Goal: Obtain resource: Obtain resource

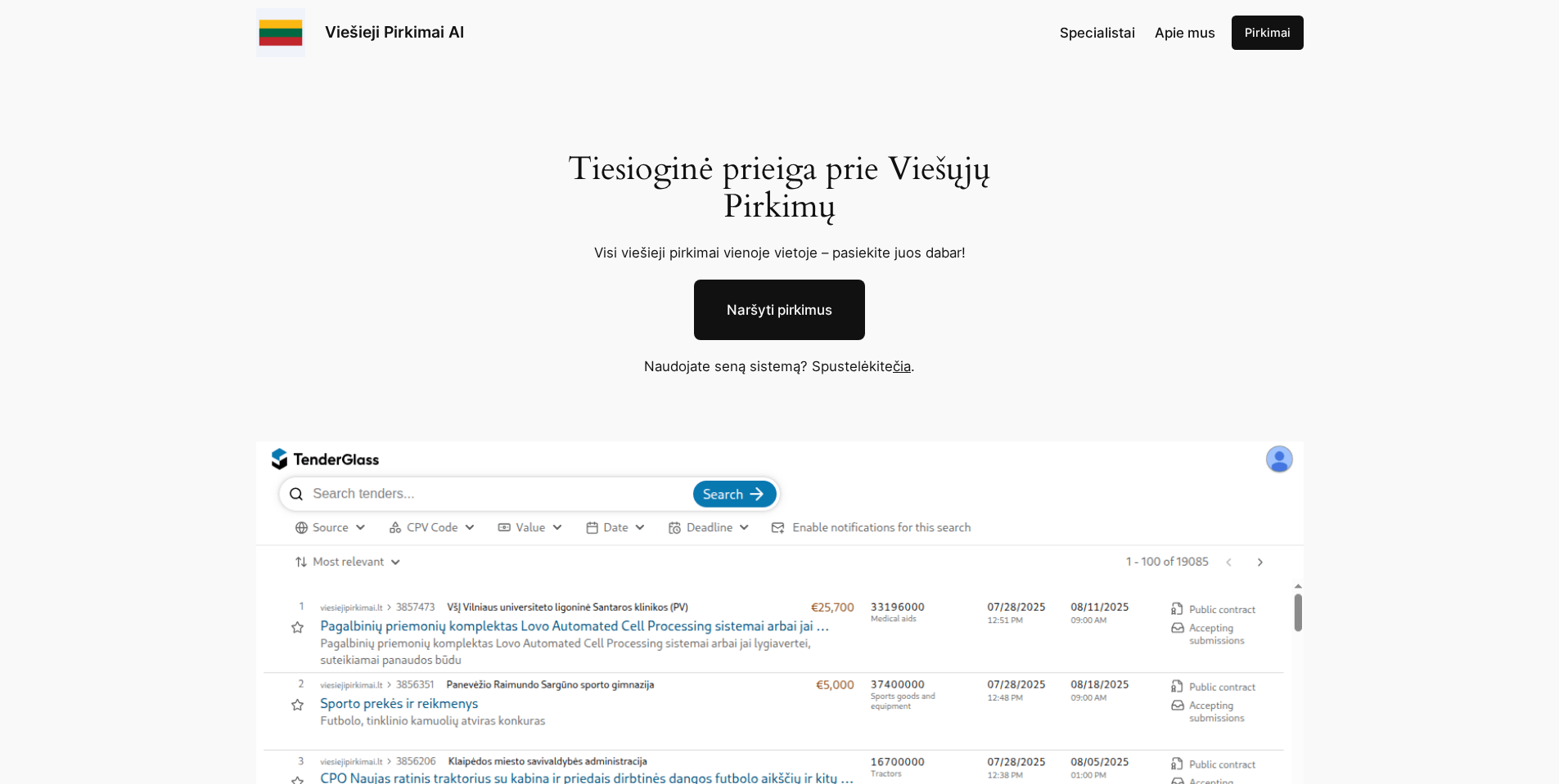
click at [840, 583] on img at bounding box center [780, 749] width 1048 height 614
click at [810, 317] on link "Naršyti pirkimus" at bounding box center [780, 310] width 171 height 61
click at [897, 369] on link "čia" at bounding box center [902, 366] width 18 height 16
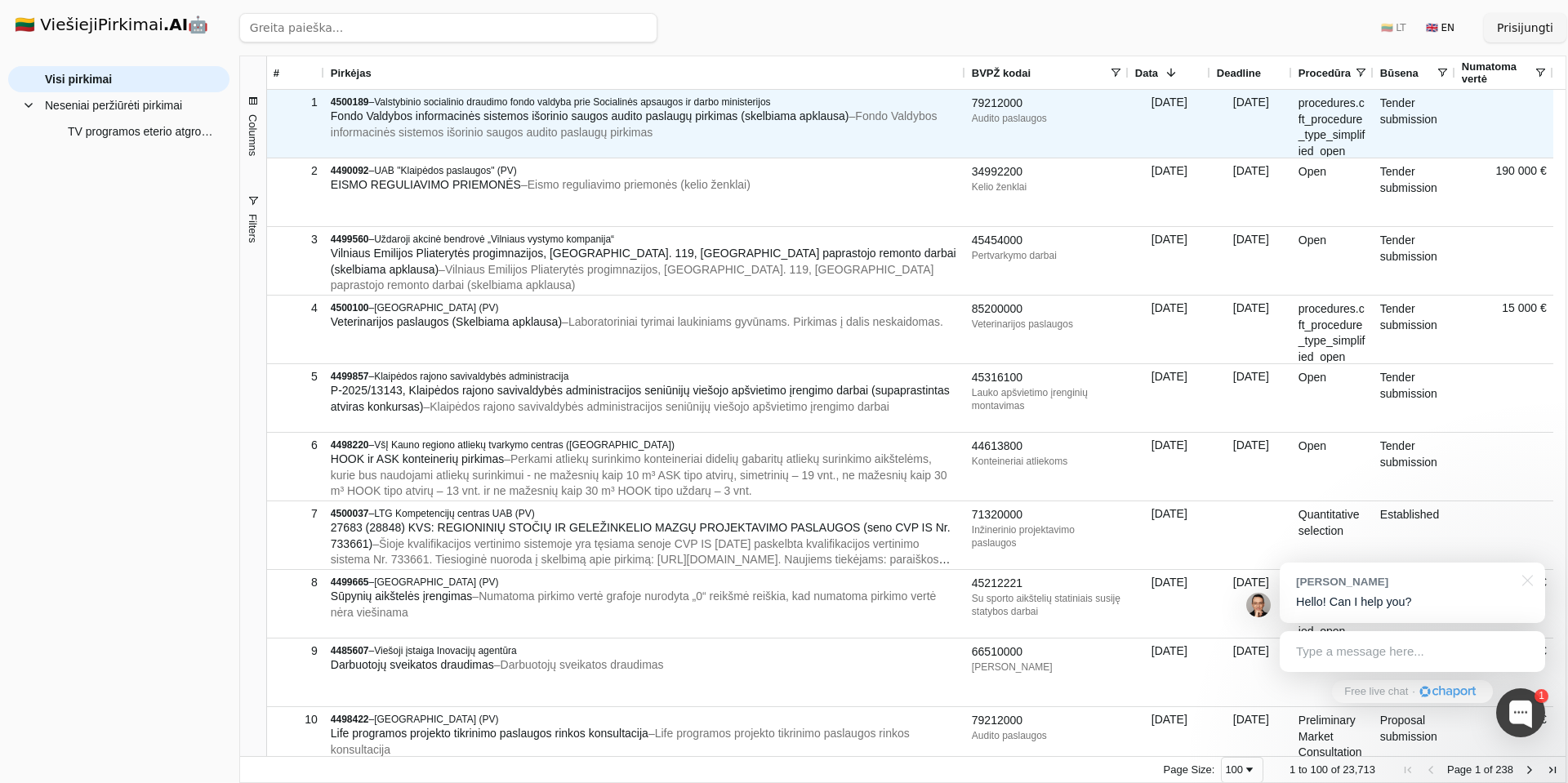
click at [573, 110] on span "Fondo Valdybos informacinės sistemos išorinio saugos audito paslaugų pirkimas (…" at bounding box center [590, 116] width 519 height 13
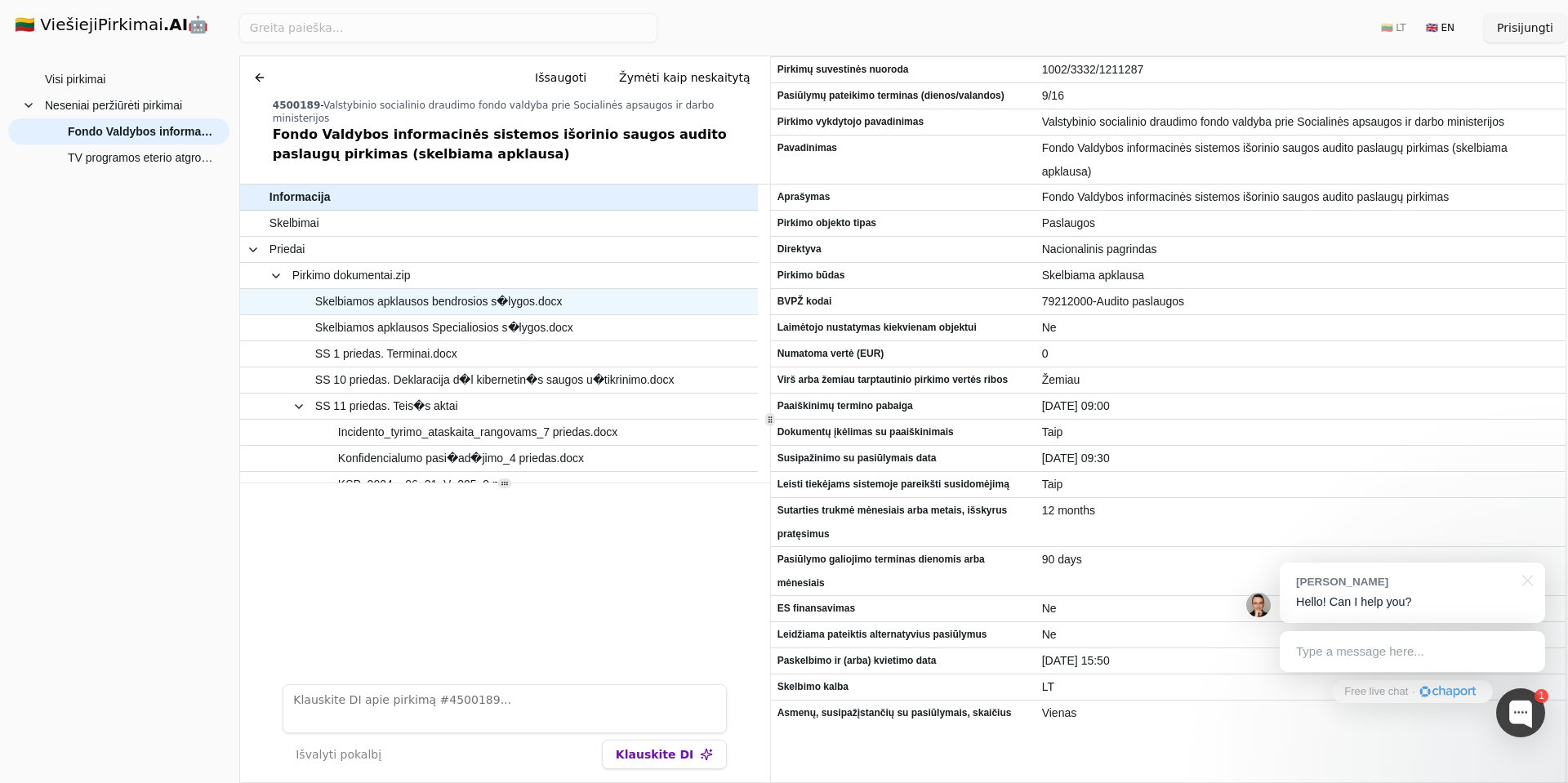
click at [608, 290] on span "Skelbiamos apklausos bendrosios s�lygos.docx" at bounding box center [490, 301] width 443 height 24
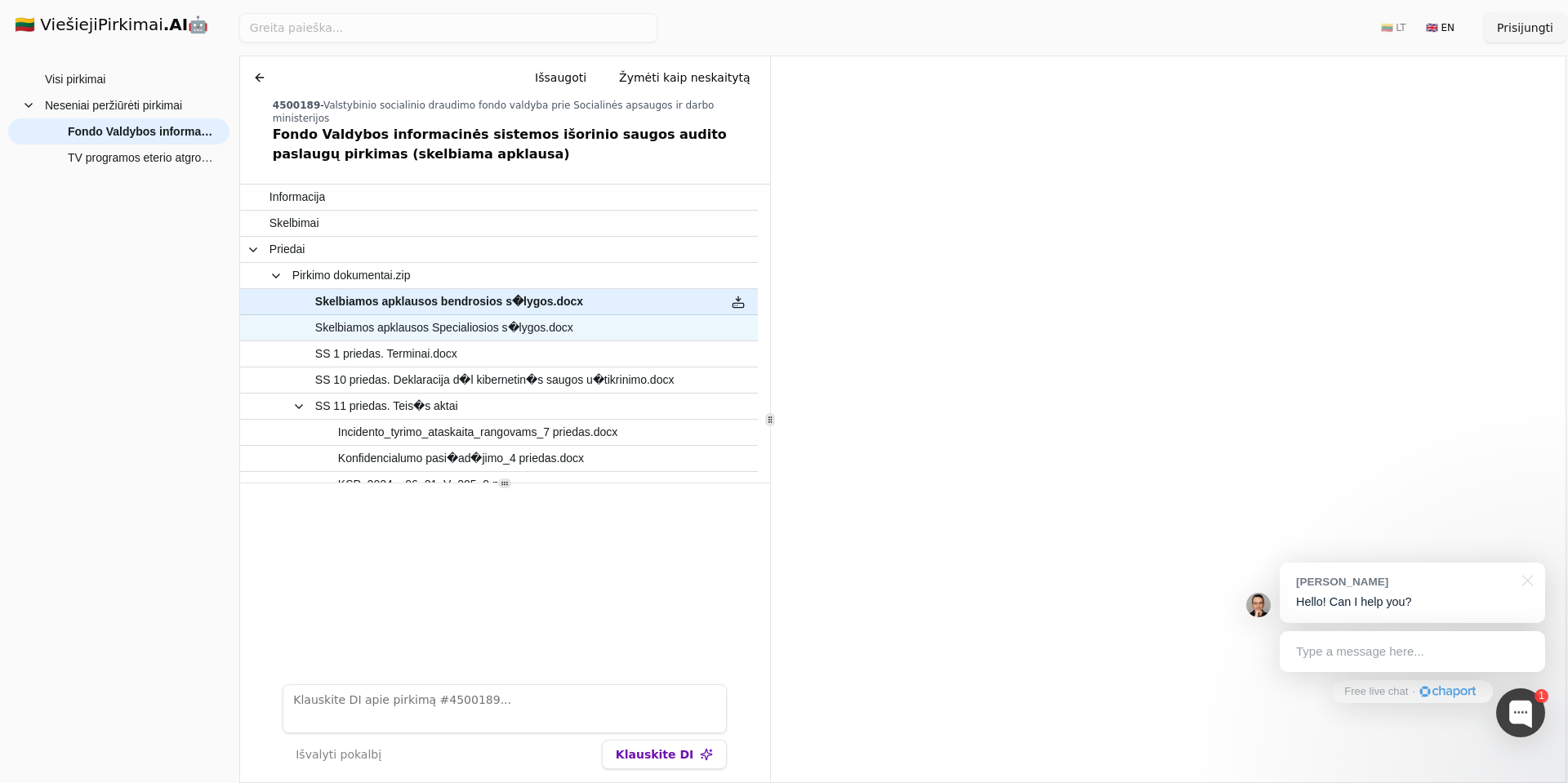
click at [466, 323] on span "Skelbiamos apklausos Specialiosios s�lygos.docx" at bounding box center [444, 327] width 258 height 24
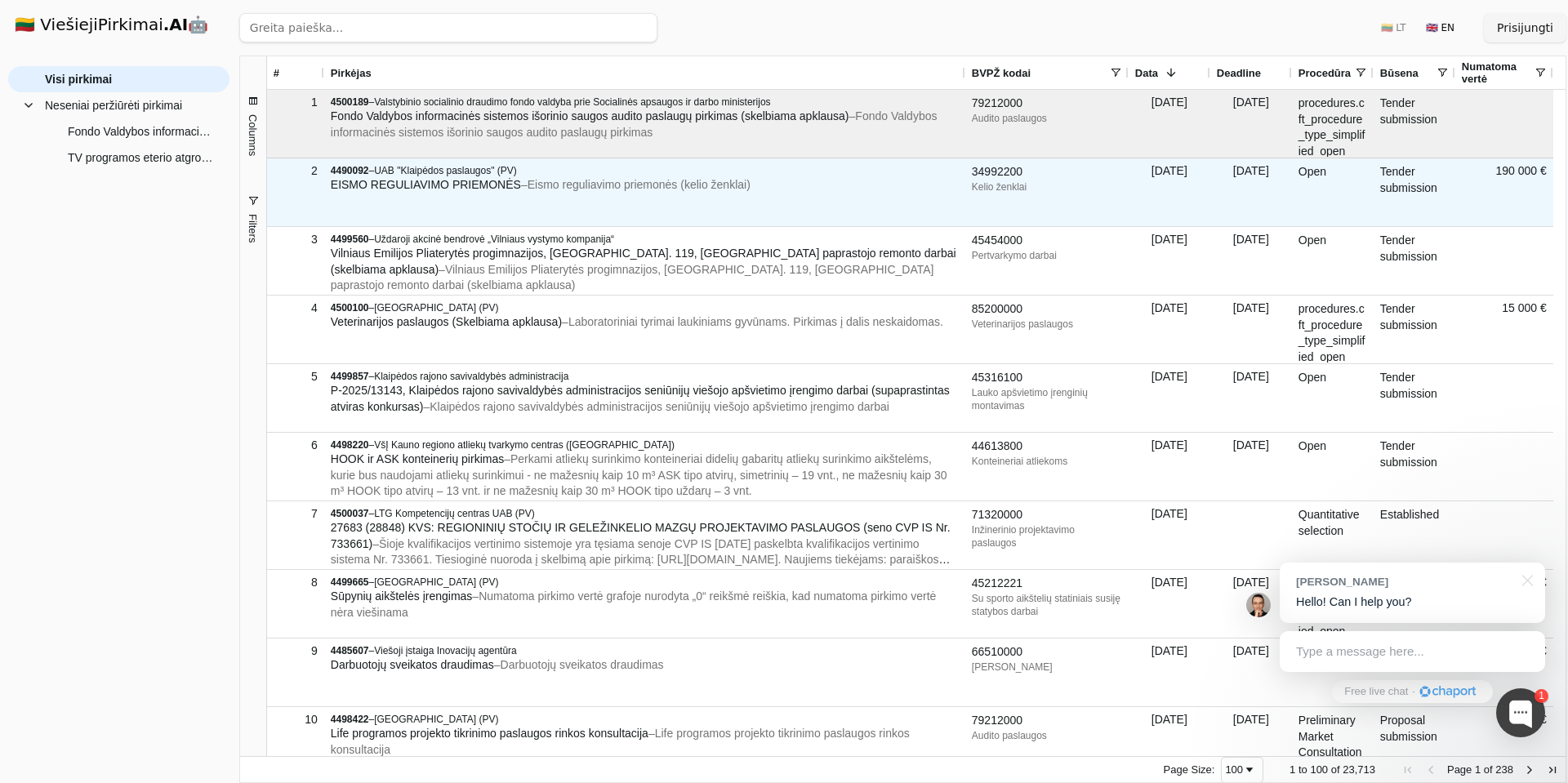
click at [818, 217] on div "4490092 – UAB "Klaipėdos paslaugos" (PV) EISMO REGULIAVIMO PRIEMONĖS – Eismo re…" at bounding box center [645, 192] width 641 height 68
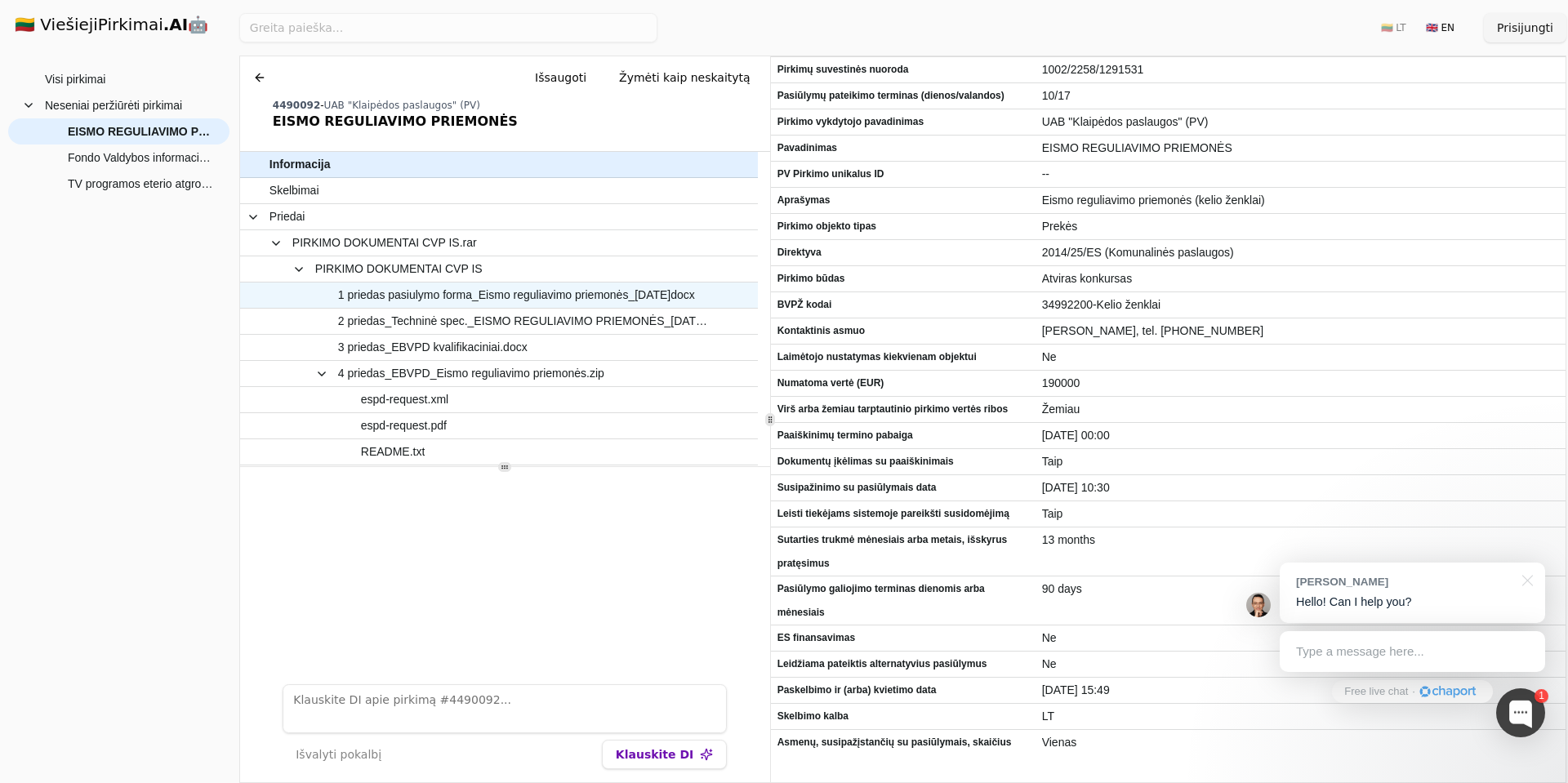
click at [437, 286] on span "1 priedas pasiulymo forma_Eismo reguliavimo priemonės_[DATE]docx" at bounding box center [516, 295] width 357 height 24
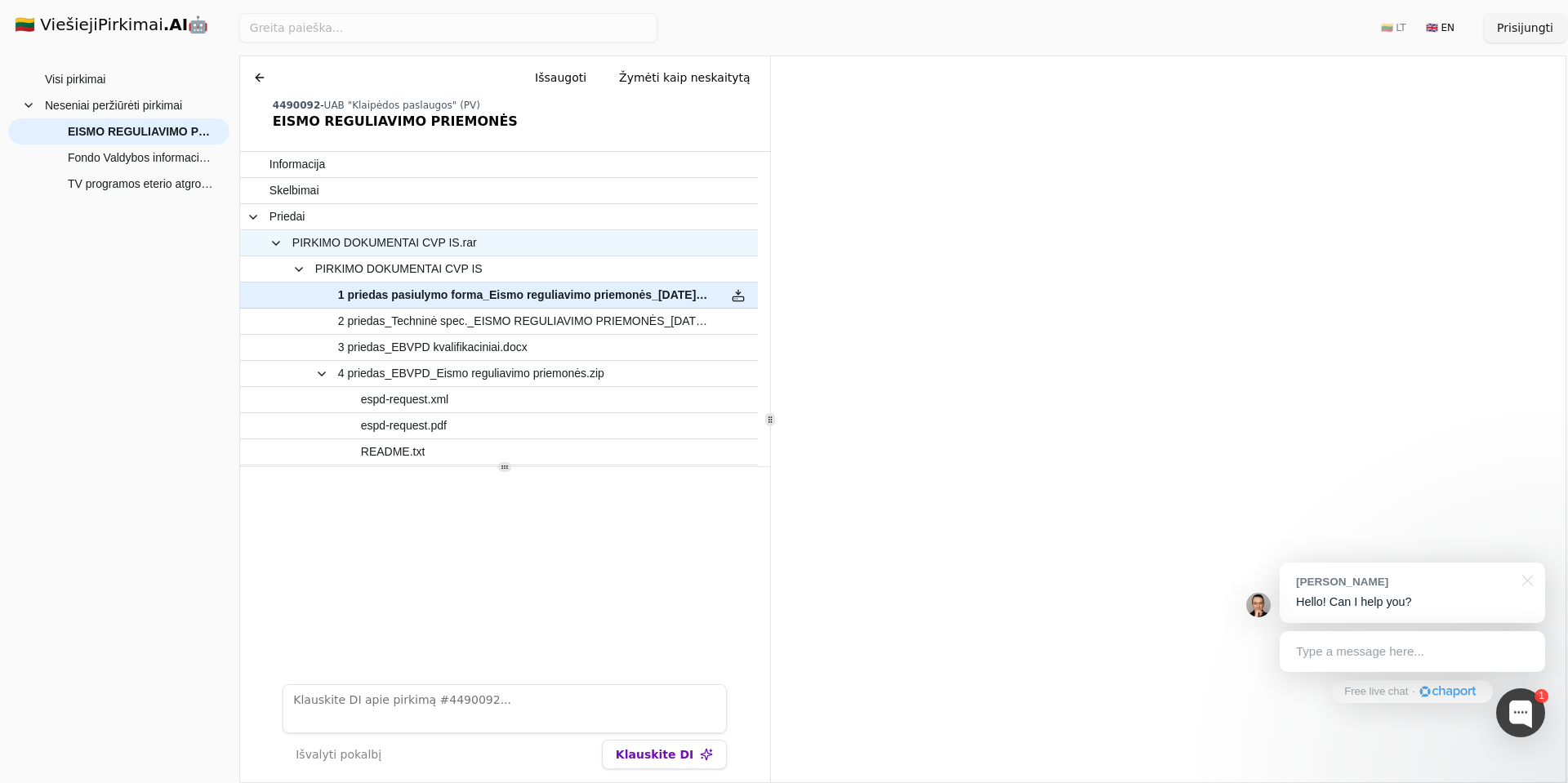
click at [414, 245] on span "PIRKIMO DOKUMENTAI CVP IS.rar" at bounding box center [384, 243] width 185 height 24
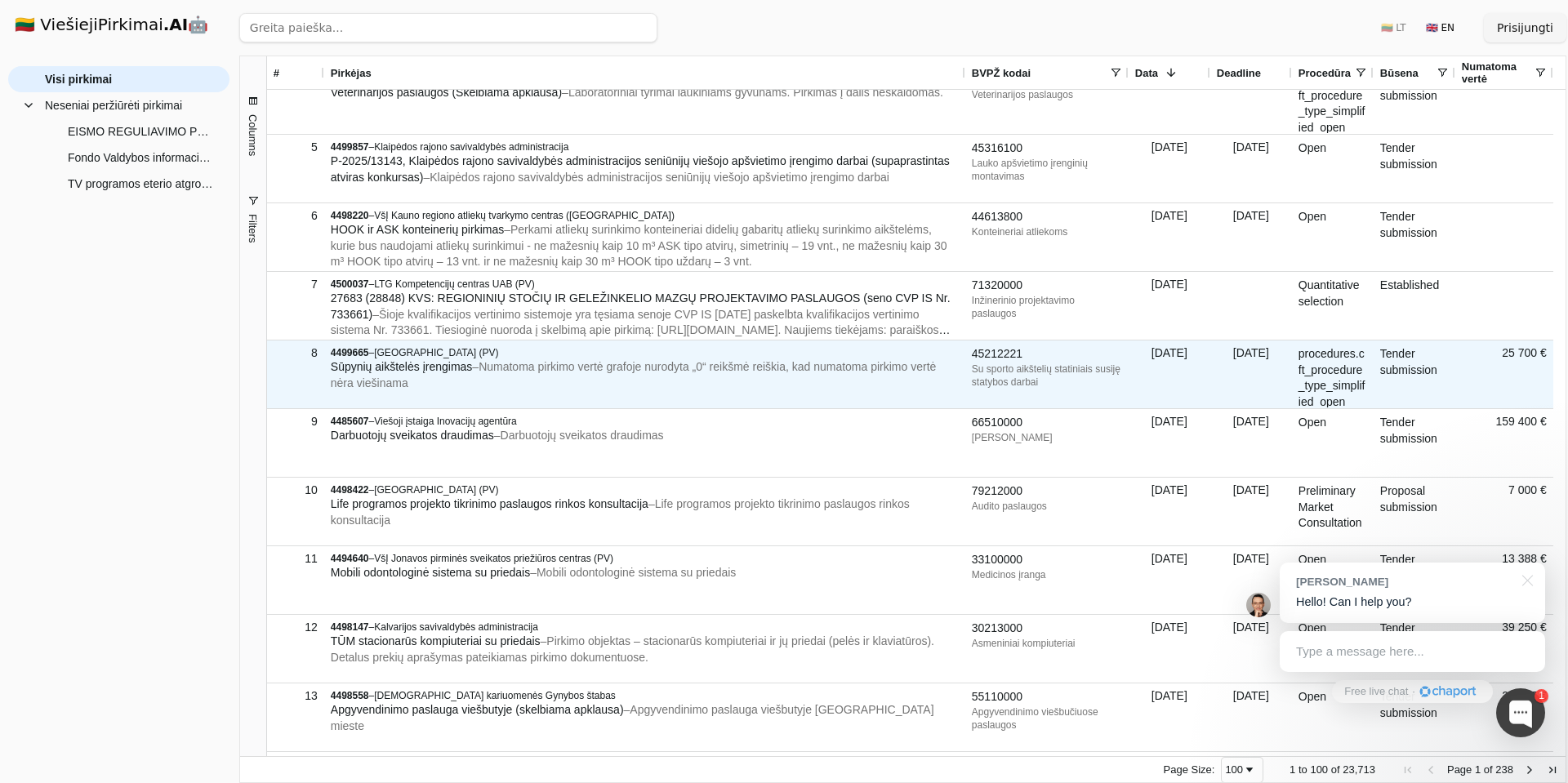
scroll to position [392, 0]
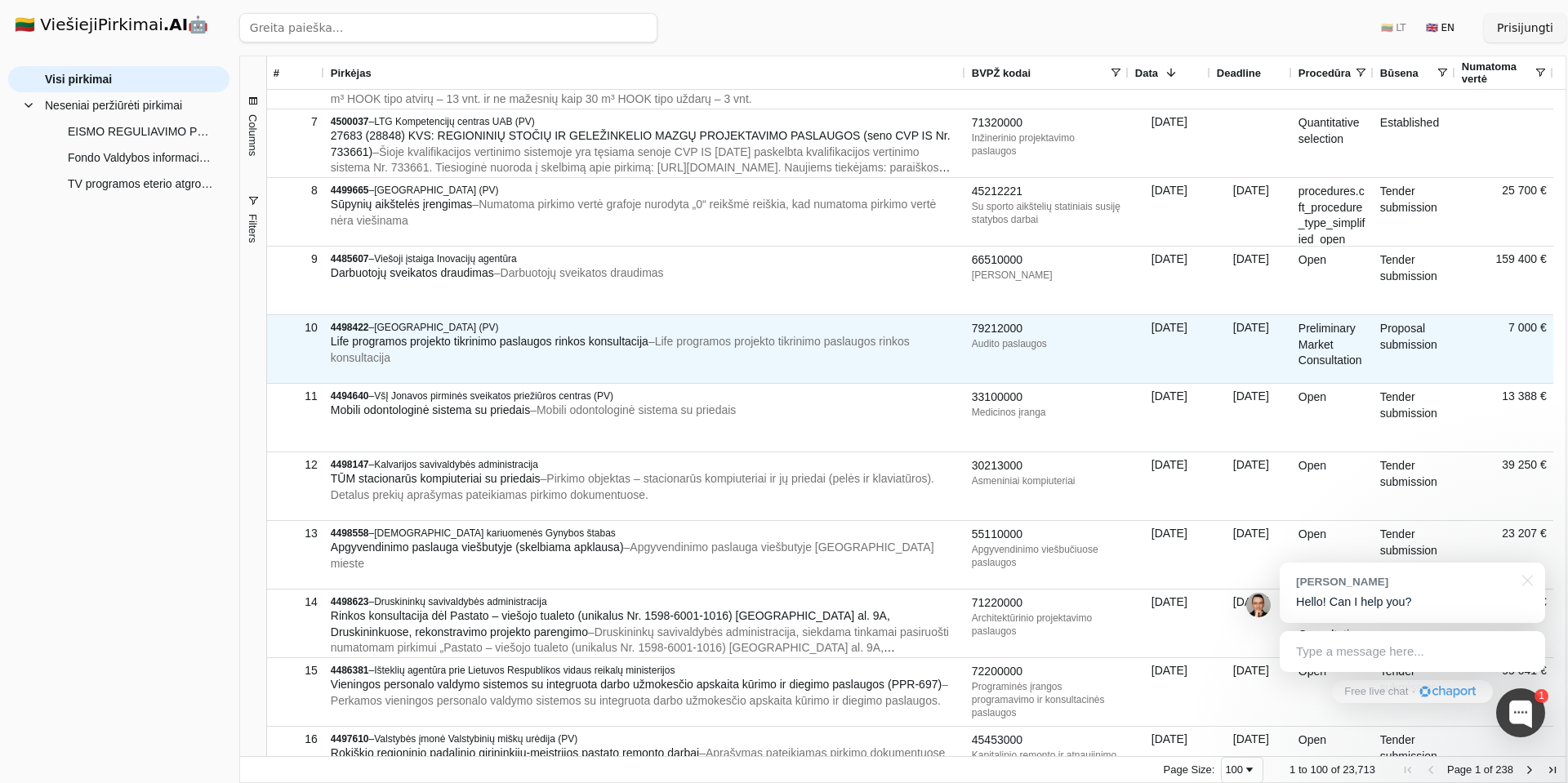
click at [661, 306] on div "4485607 – Viešoji įstaiga Inovacijų agentūra Darbuotojų sveikatos draudimas – D…" at bounding box center [645, 281] width 641 height 68
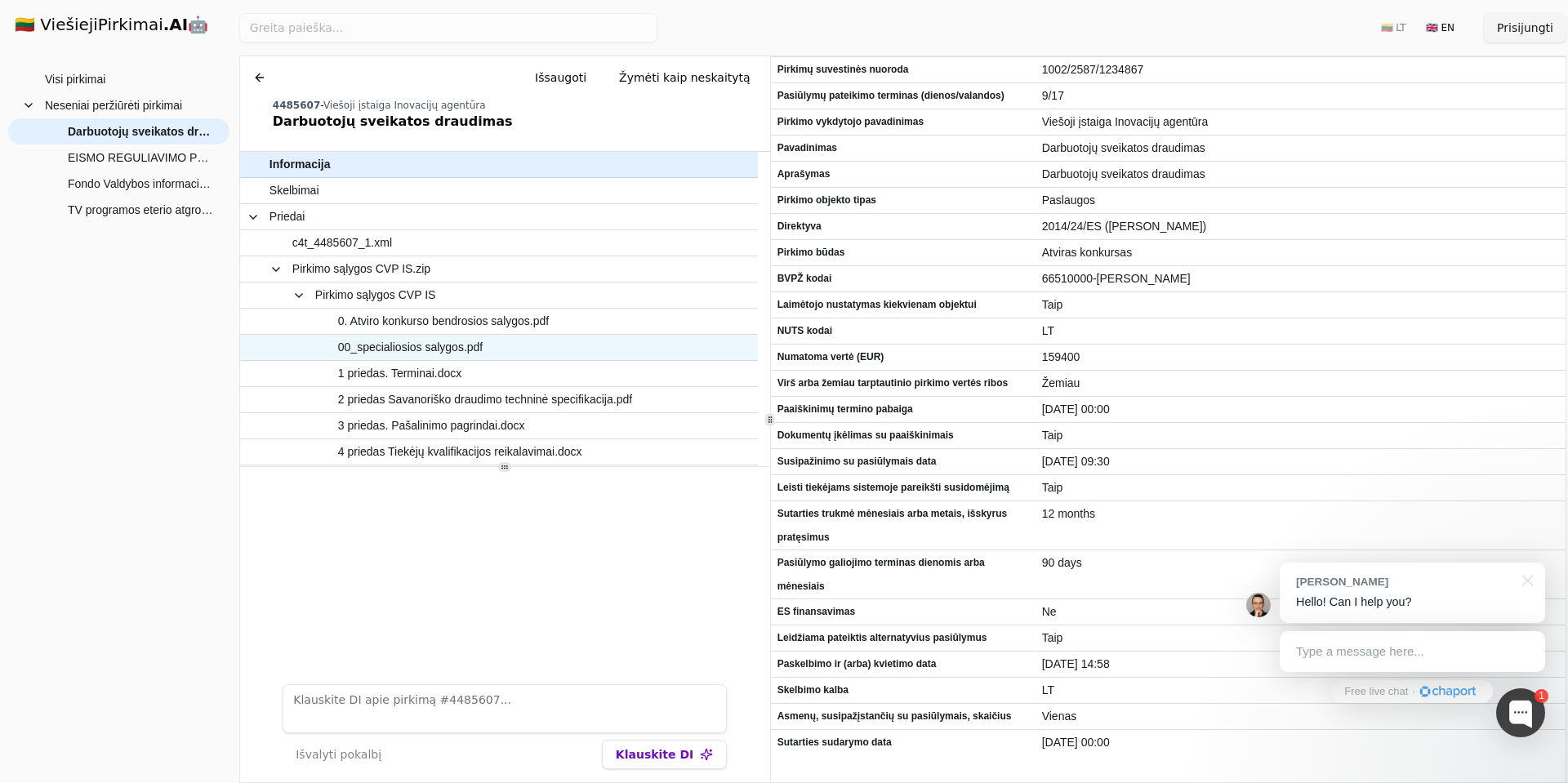
click at [522, 353] on span "00_specialiosios salygos.pdf" at bounding box center [490, 347] width 443 height 24
